Goal: Book appointment/travel/reservation

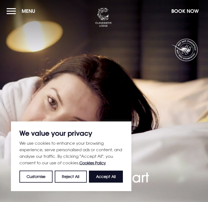
click at [104, 173] on button "Accept All" at bounding box center [106, 177] width 34 height 12
checkbox input "true"
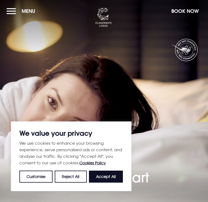
checkbox input "true"
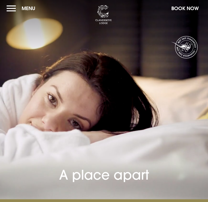
scroll to position [1, 0]
click at [184, 10] on button "Book Now" at bounding box center [184, 8] width 33 height 12
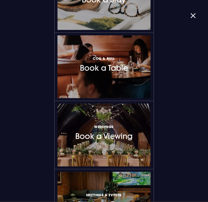
scroll to position [191, 0]
click at [101, 129] on span "Weddings" at bounding box center [103, 127] width 19 height 4
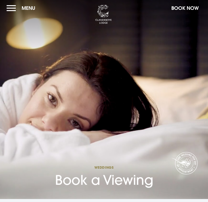
scroll to position [1, 0]
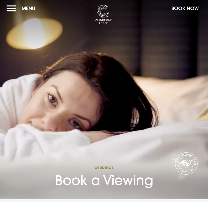
click at [187, 12] on button "Book Now" at bounding box center [184, 8] width 33 height 12
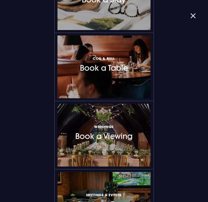
scroll to position [0, 0]
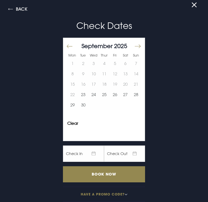
click at [140, 45] on button "Move forward to switch to the next month." at bounding box center [137, 46] width 7 height 11
click at [138, 44] on button "Move forward to switch to the next month." at bounding box center [137, 46] width 7 height 11
click at [144, 47] on div at bounding box center [140, 49] width 8 height 8
click at [138, 48] on button "Move forward to switch to the next month." at bounding box center [137, 46] width 7 height 11
click at [138, 45] on button "Move forward to switch to the next month." at bounding box center [137, 46] width 7 height 11
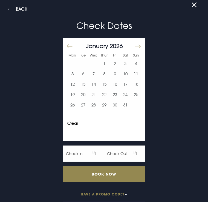
click at [124, 61] on button "3" at bounding box center [125, 63] width 11 height 10
click at [107, 171] on input "Book Now" at bounding box center [104, 175] width 82 height 16
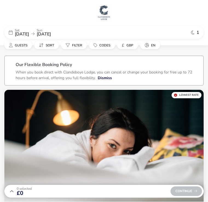
click at [18, 45] on span "Guests" at bounding box center [21, 45] width 13 height 4
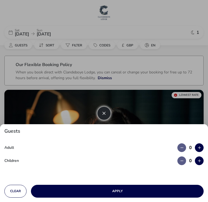
click at [18, 197] on button "Clear" at bounding box center [15, 191] width 22 height 13
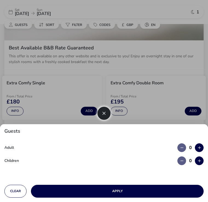
scroll to position [170, 0]
